Goal: Transaction & Acquisition: Purchase product/service

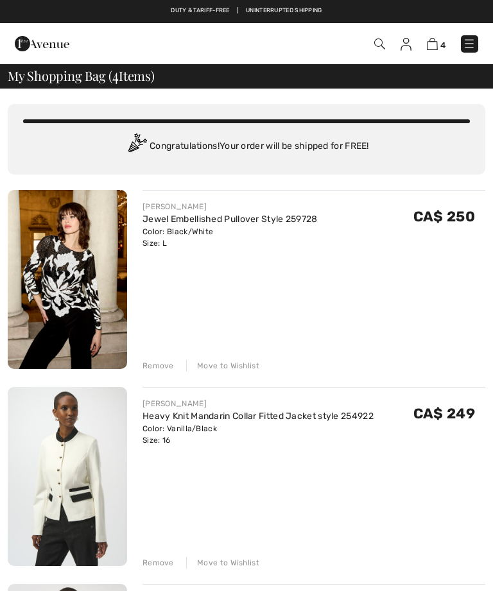
click at [78, 289] on img at bounding box center [67, 279] width 119 height 179
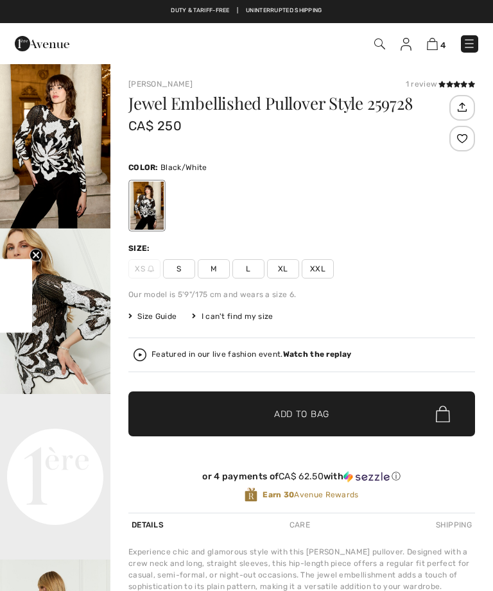
checkbox input "true"
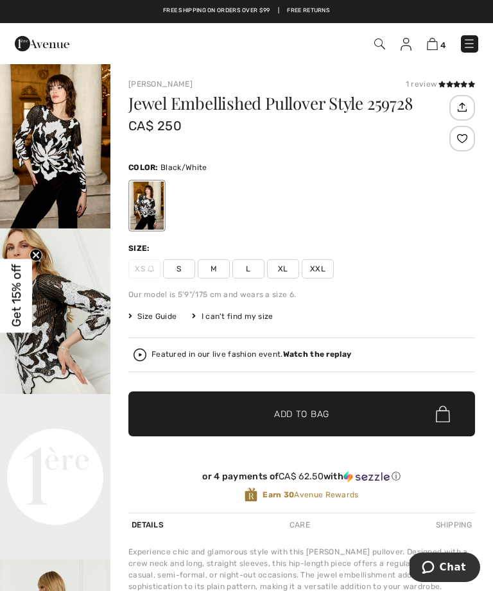
click at [42, 104] on img "1 / 5" at bounding box center [55, 146] width 110 height 166
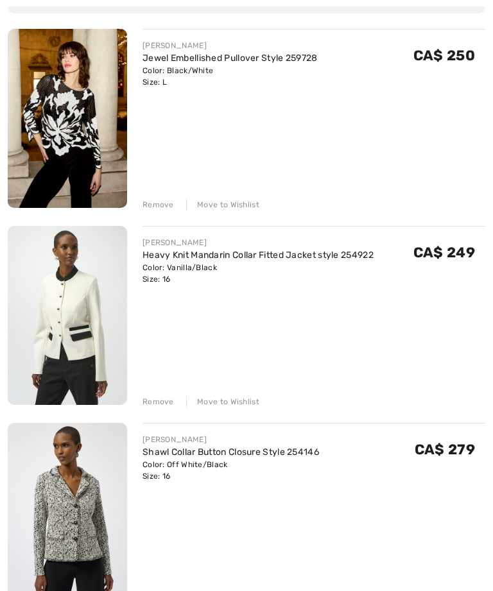
scroll to position [160, 0]
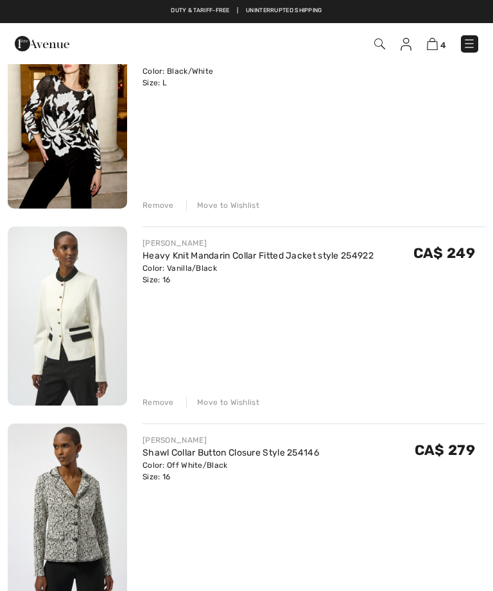
click at [157, 405] on div "Remove" at bounding box center [158, 403] width 31 height 12
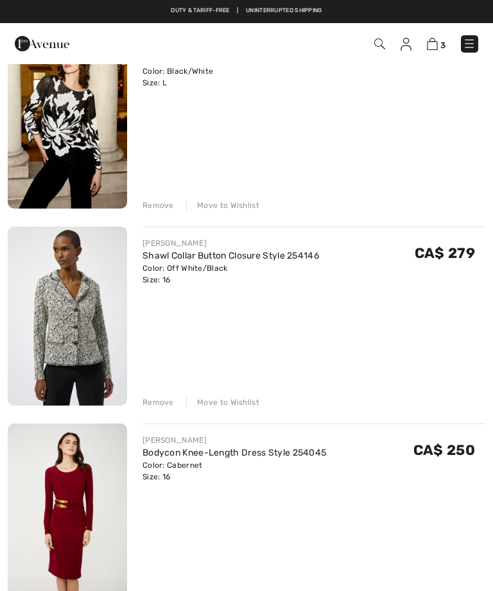
click at [163, 402] on div "Remove" at bounding box center [158, 403] width 31 height 12
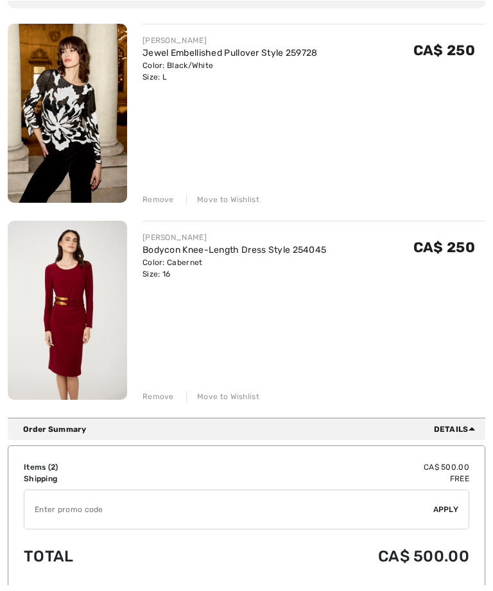
scroll to position [167, 0]
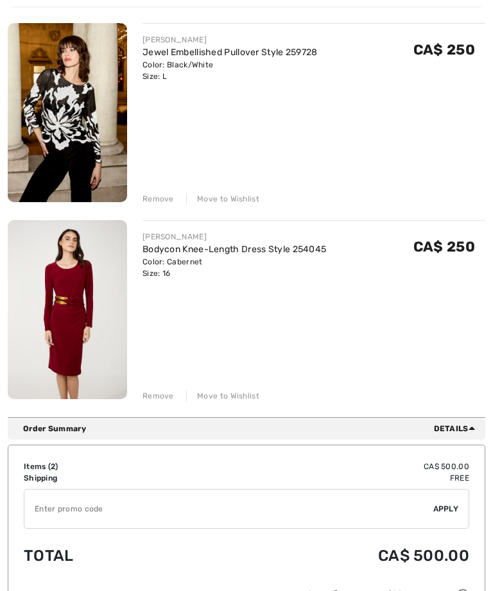
click at [78, 303] on img at bounding box center [67, 309] width 119 height 179
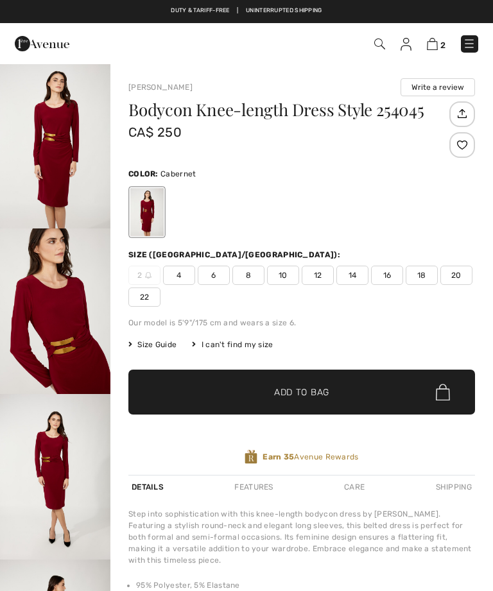
checkbox input "true"
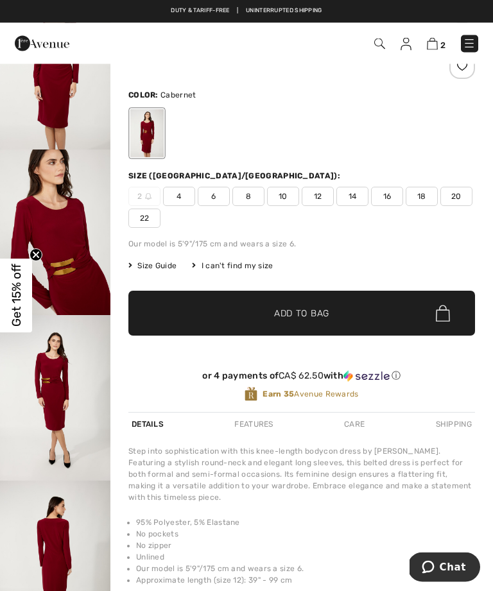
scroll to position [79, 0]
click at [68, 381] on img "3 / 4" at bounding box center [55, 398] width 110 height 166
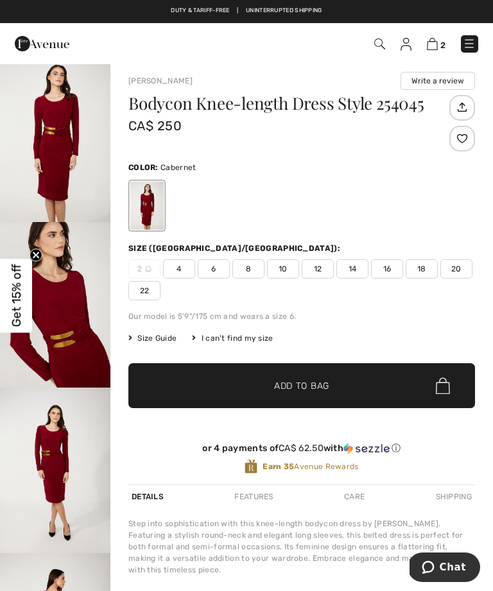
click at [477, 557] on div "Chat" at bounding box center [444, 568] width 73 height 30
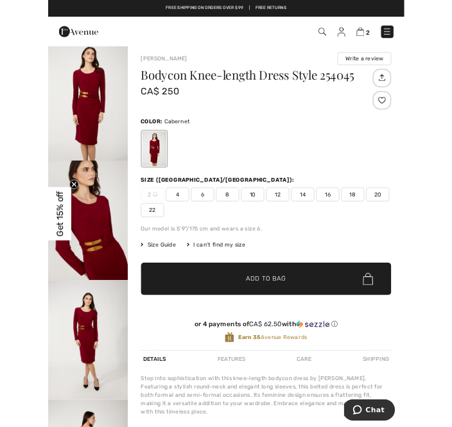
scroll to position [725, 0]
